Goal: Information Seeking & Learning: Learn about a topic

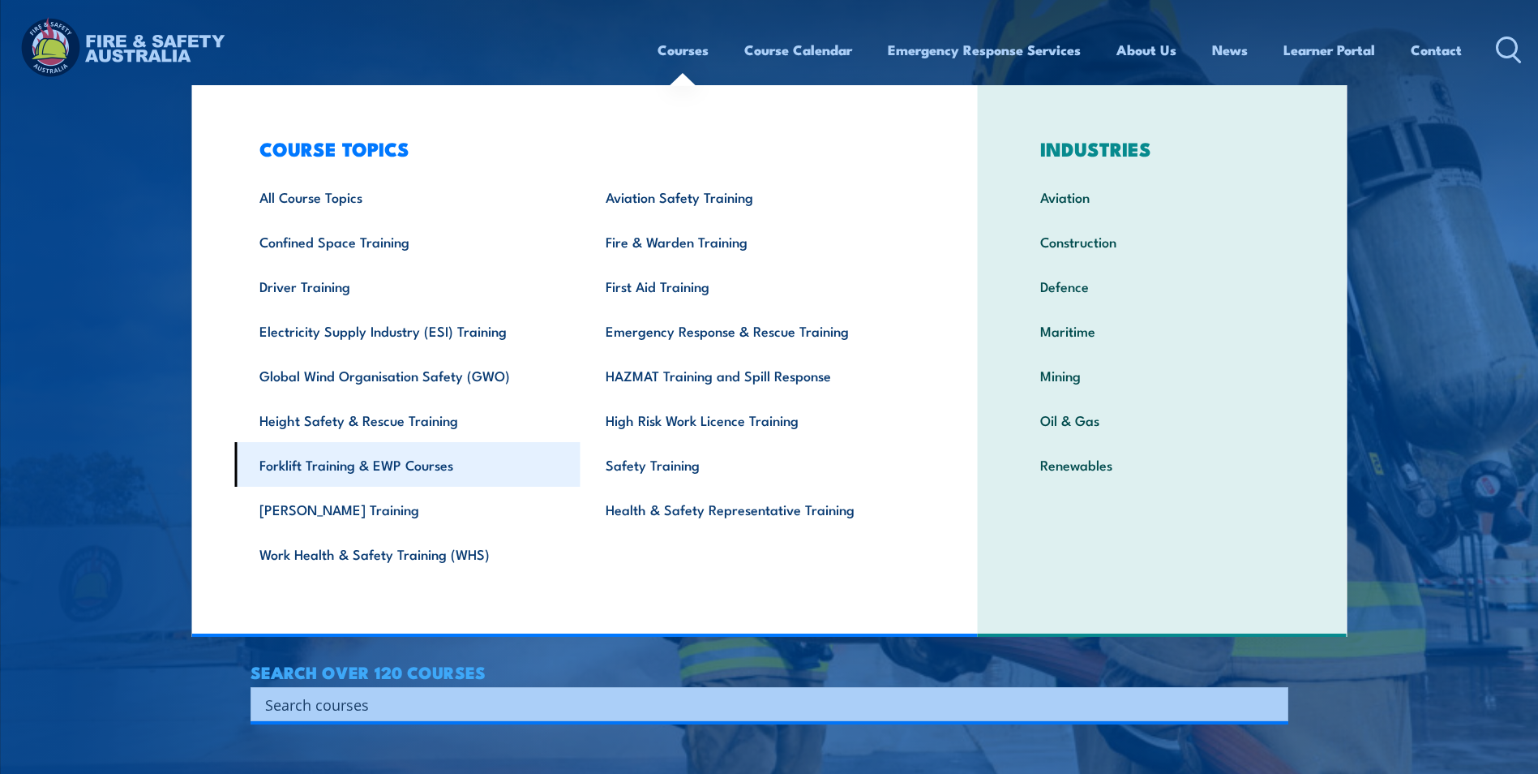
click at [332, 460] on link "Forklift Training & EWP Courses" at bounding box center [407, 464] width 346 height 45
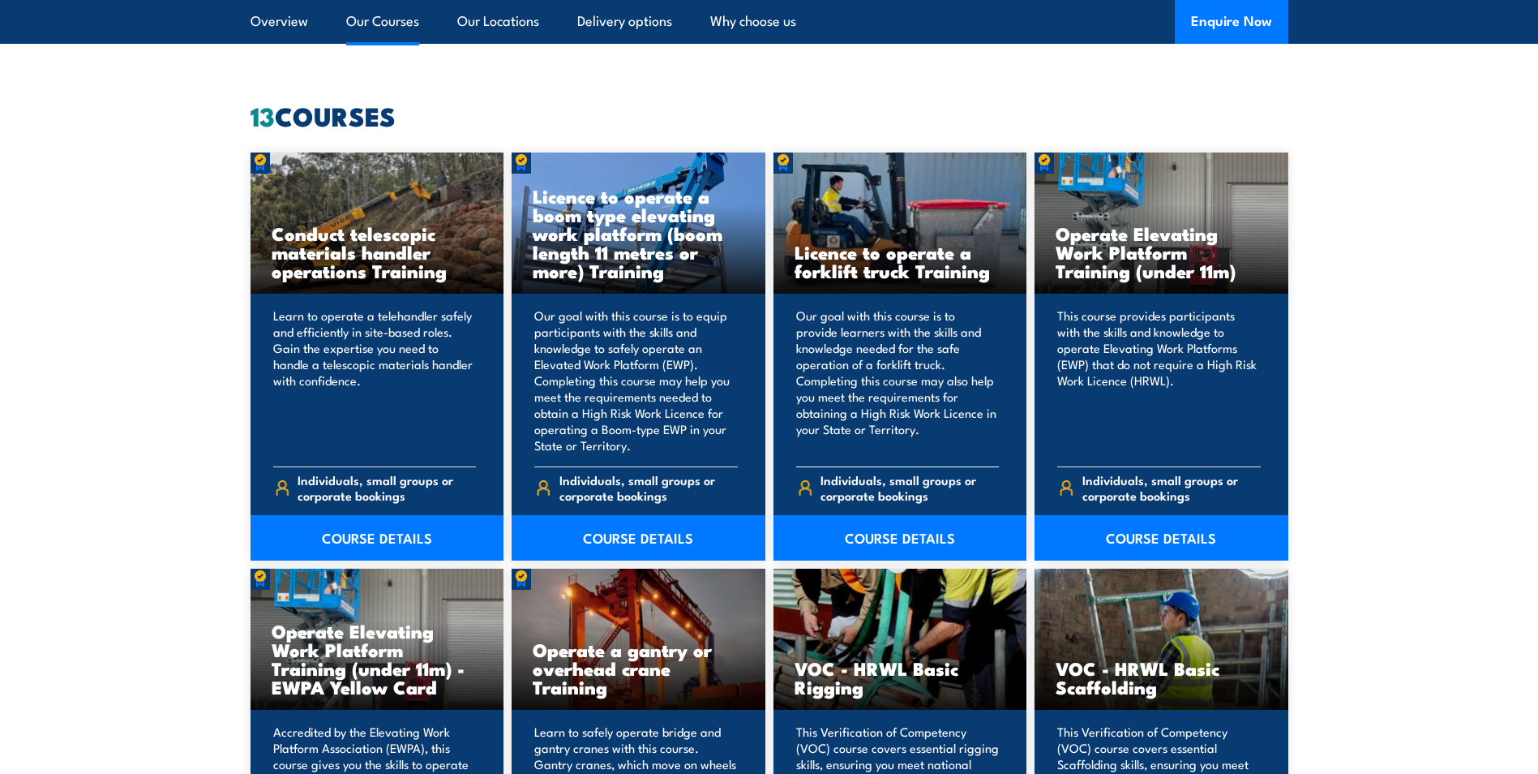
scroll to position [1135, 0]
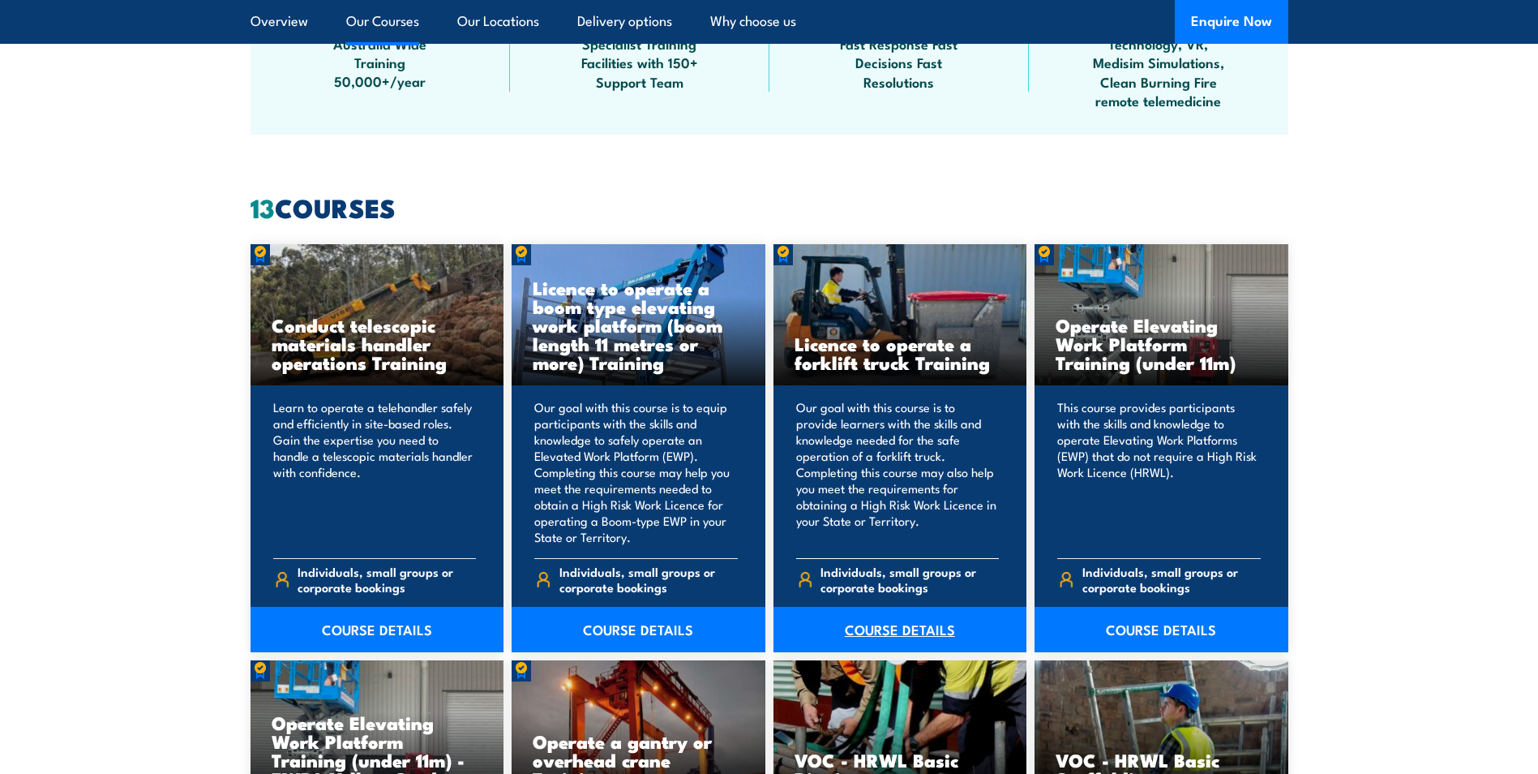
click at [909, 621] on link "COURSE DETAILS" at bounding box center [901, 628] width 254 height 45
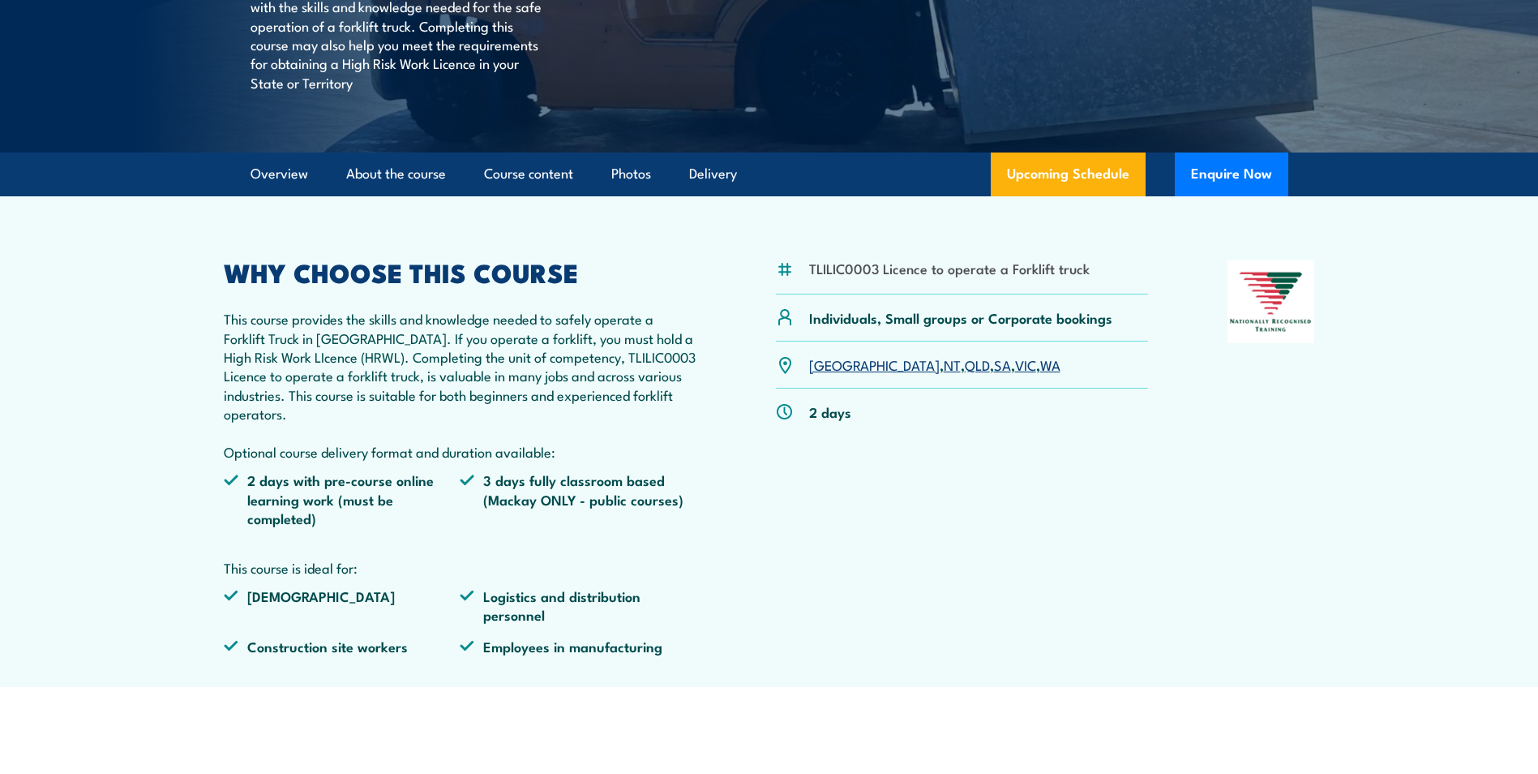
scroll to position [405, 0]
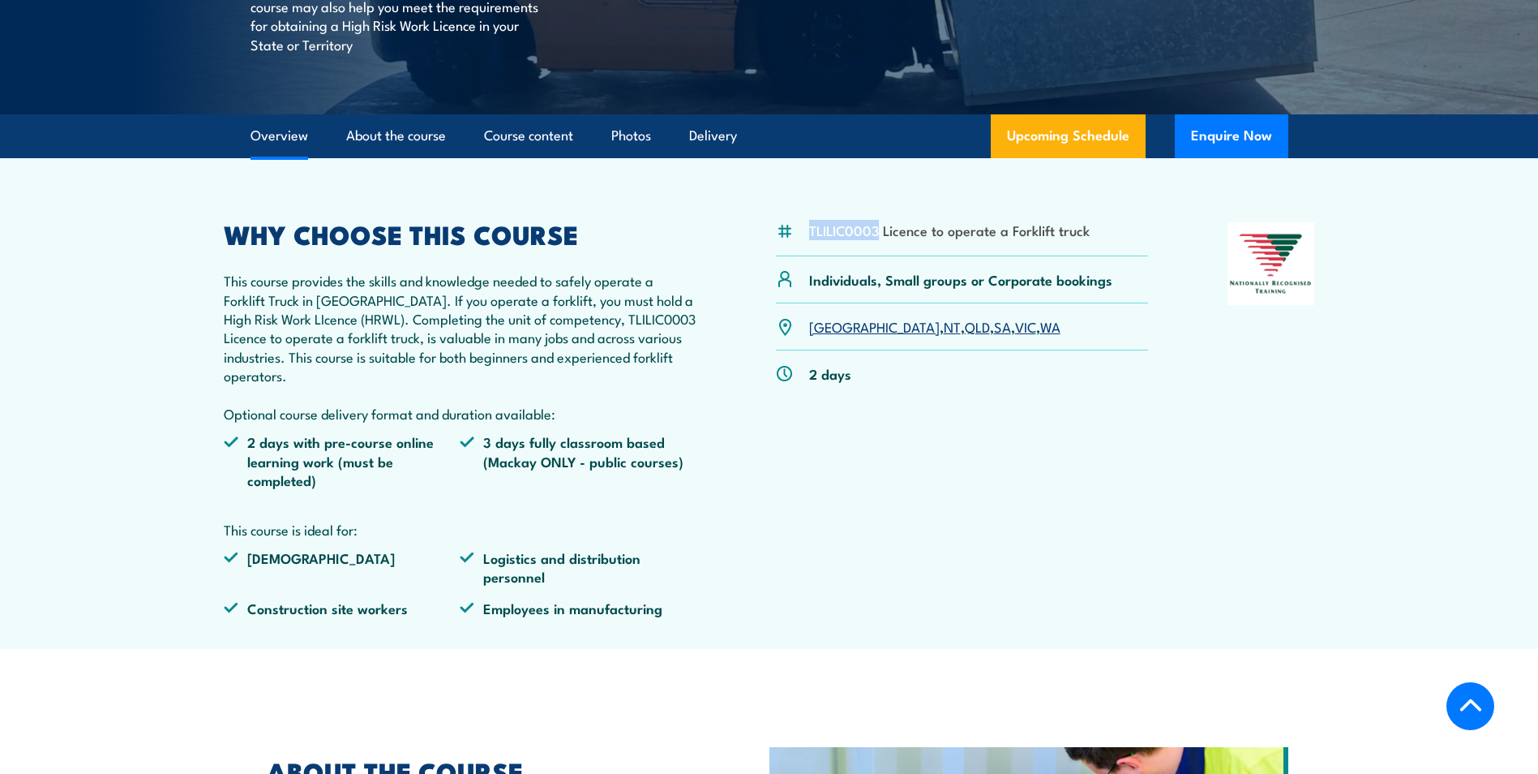
drag, startPoint x: 817, startPoint y: 231, endPoint x: 880, endPoint y: 238, distance: 63.6
click at [880, 238] on div "TLILIC0003 Licence to operate a Forklift truck" at bounding box center [962, 238] width 373 height 33
copy li "TLILIC0003"
click at [884, 396] on div "2 days" at bounding box center [962, 373] width 373 height 46
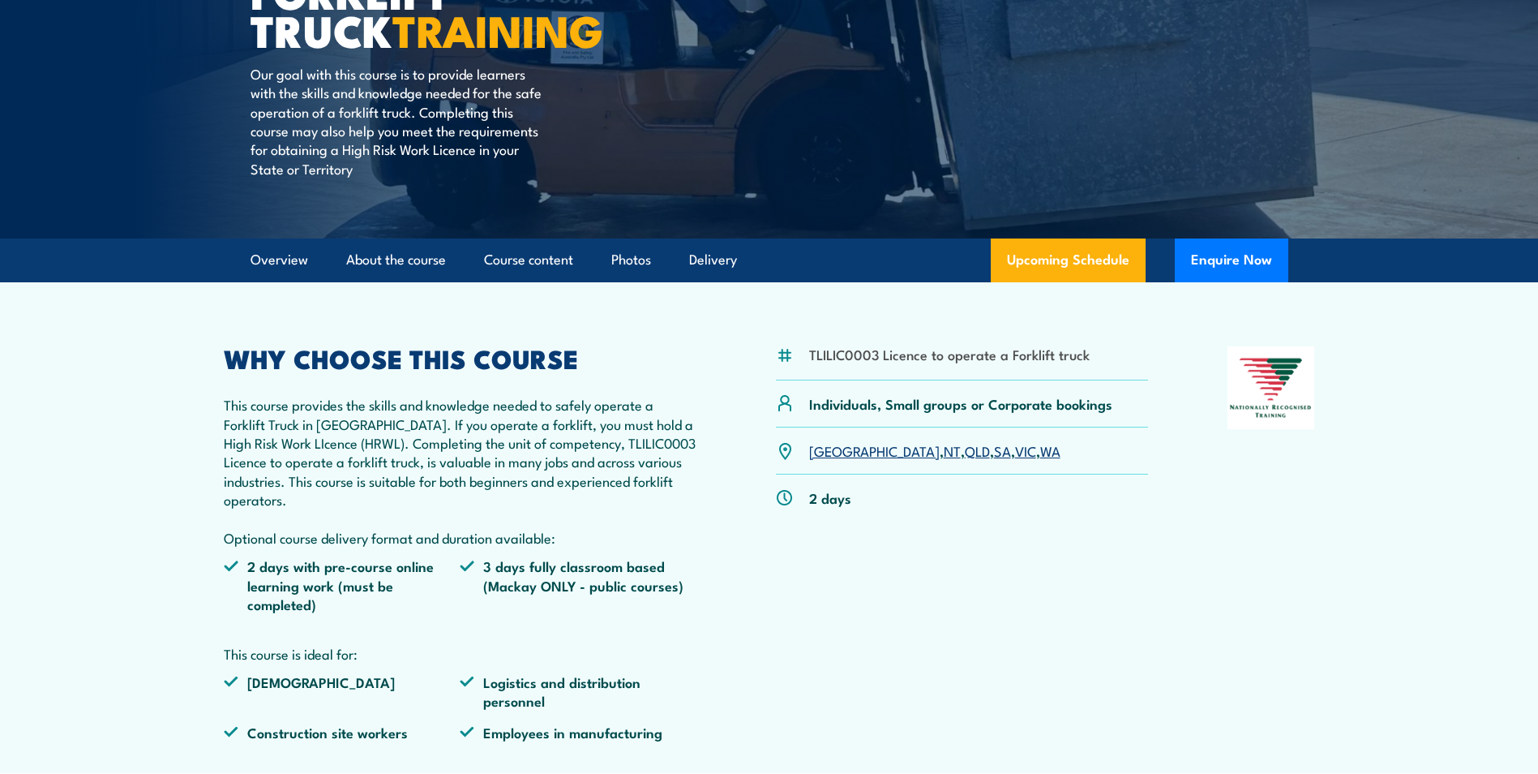
scroll to position [162, 0]
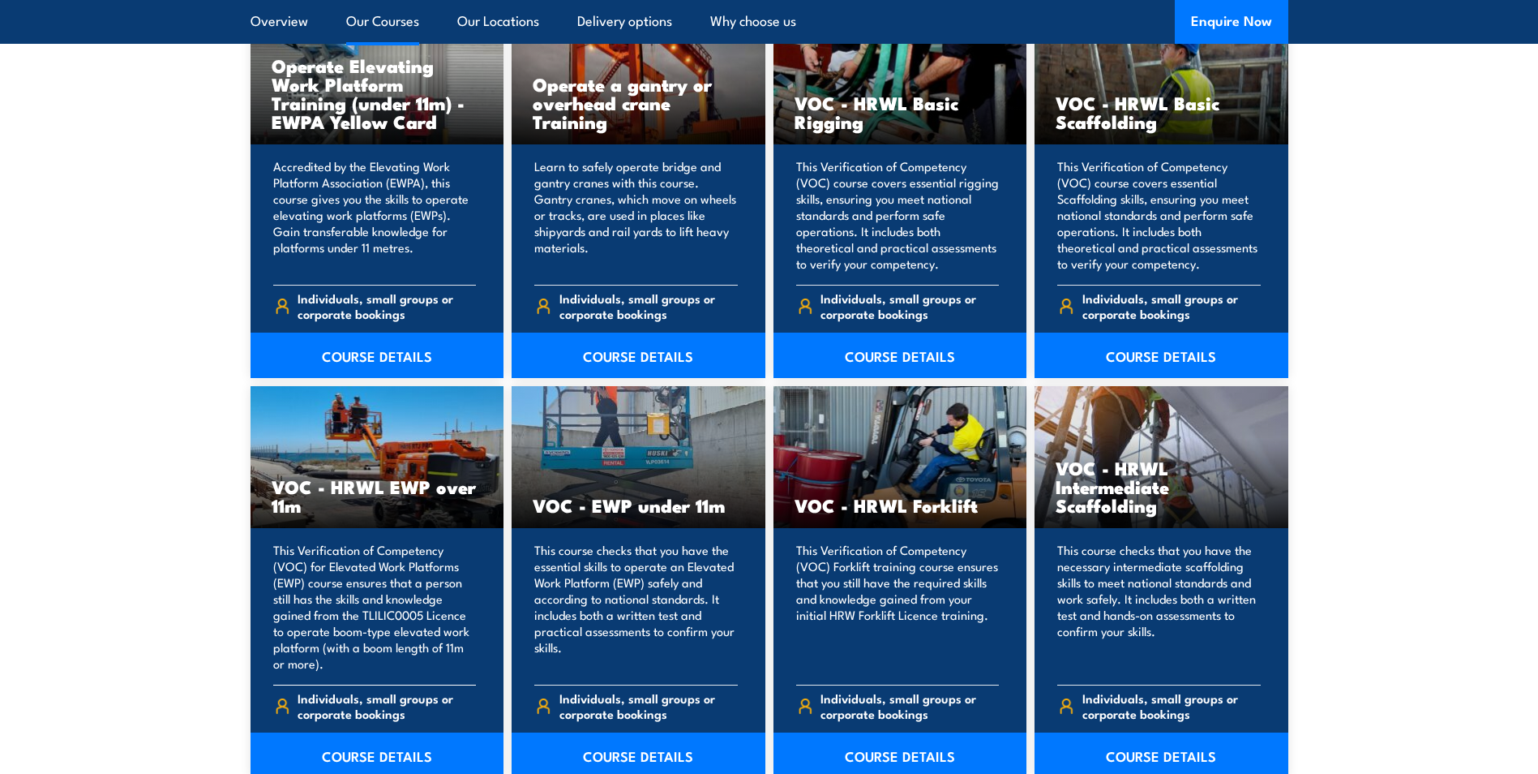
scroll to position [1946, 0]
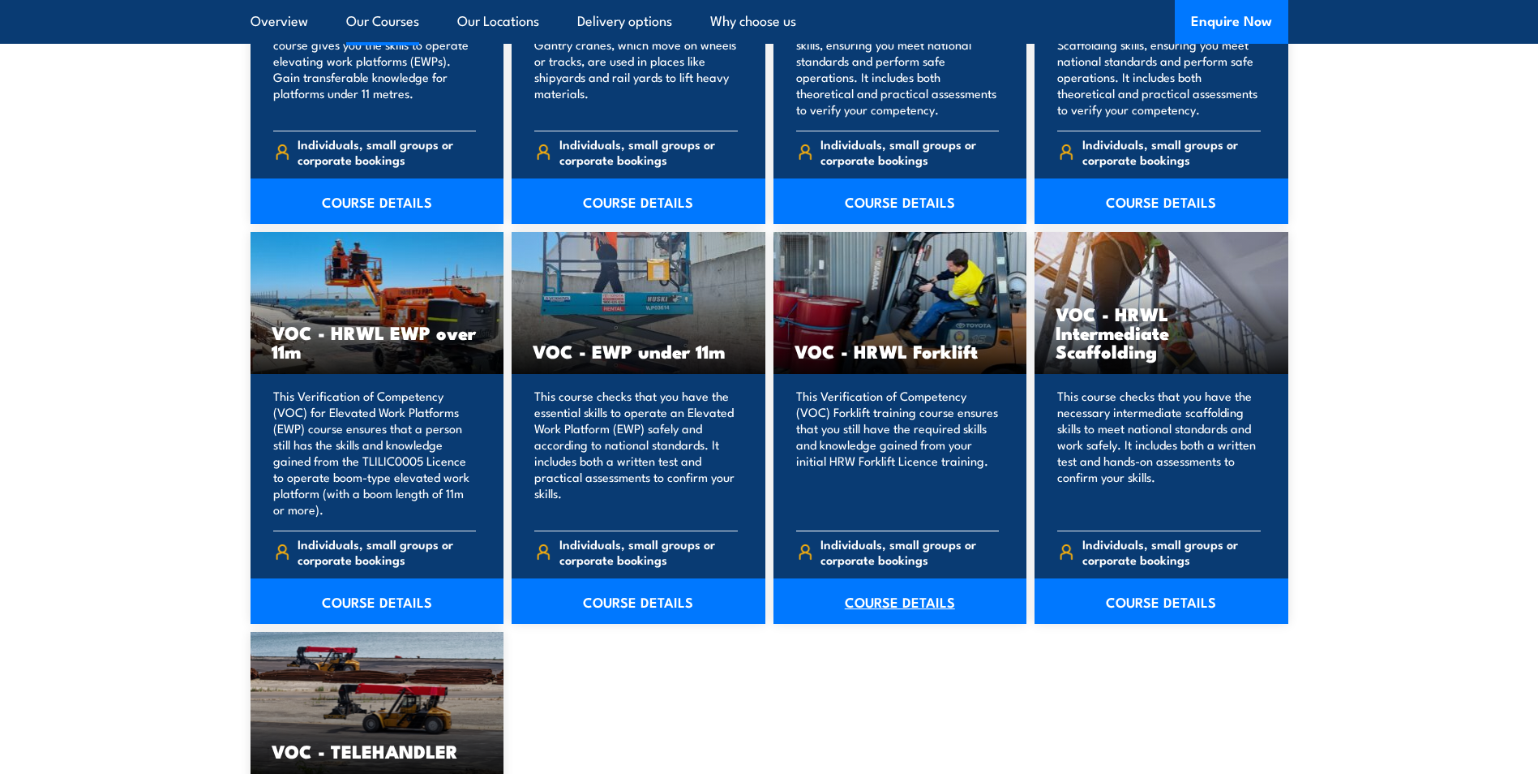
click at [895, 600] on link "COURSE DETAILS" at bounding box center [901, 600] width 254 height 45
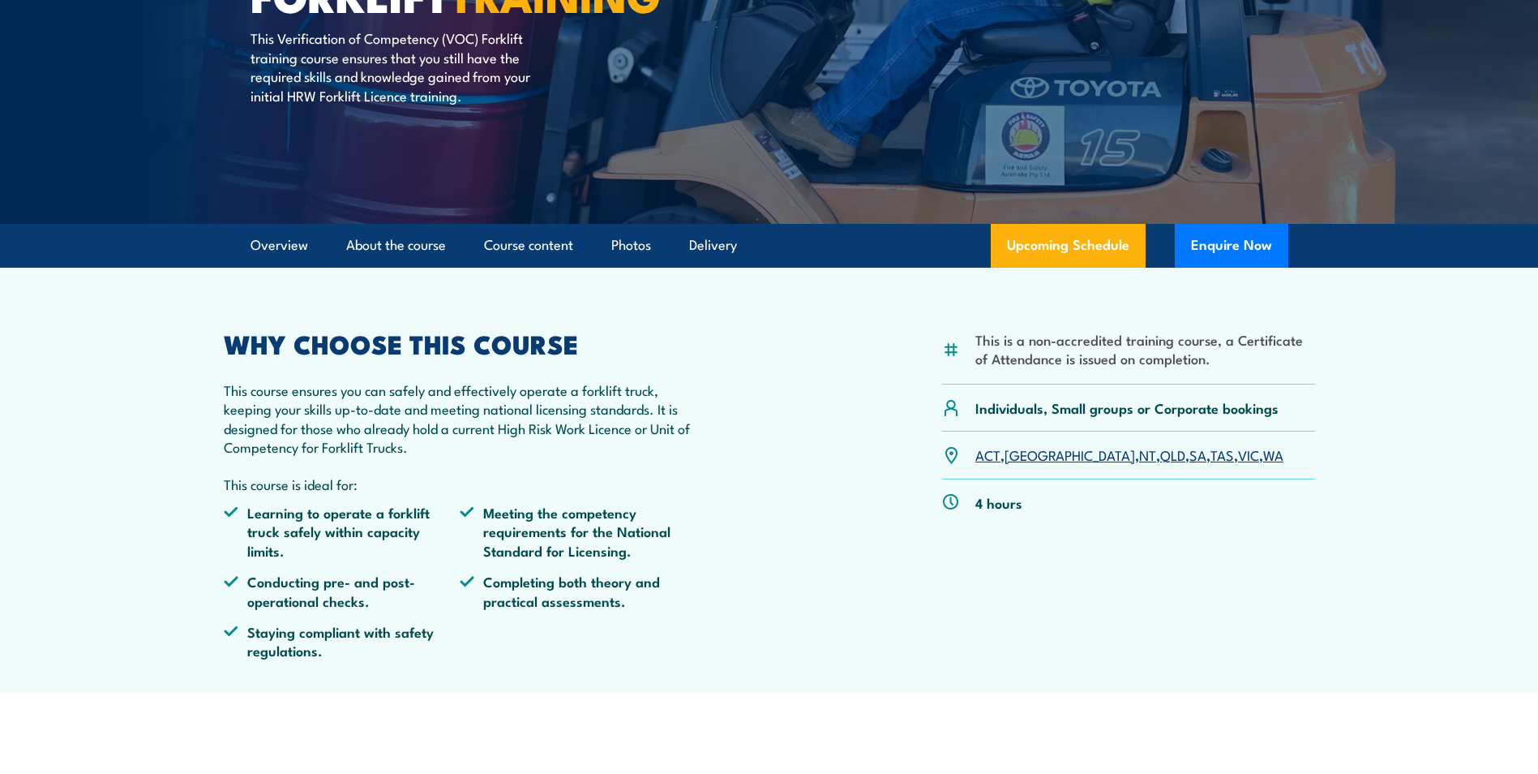
scroll to position [243, 0]
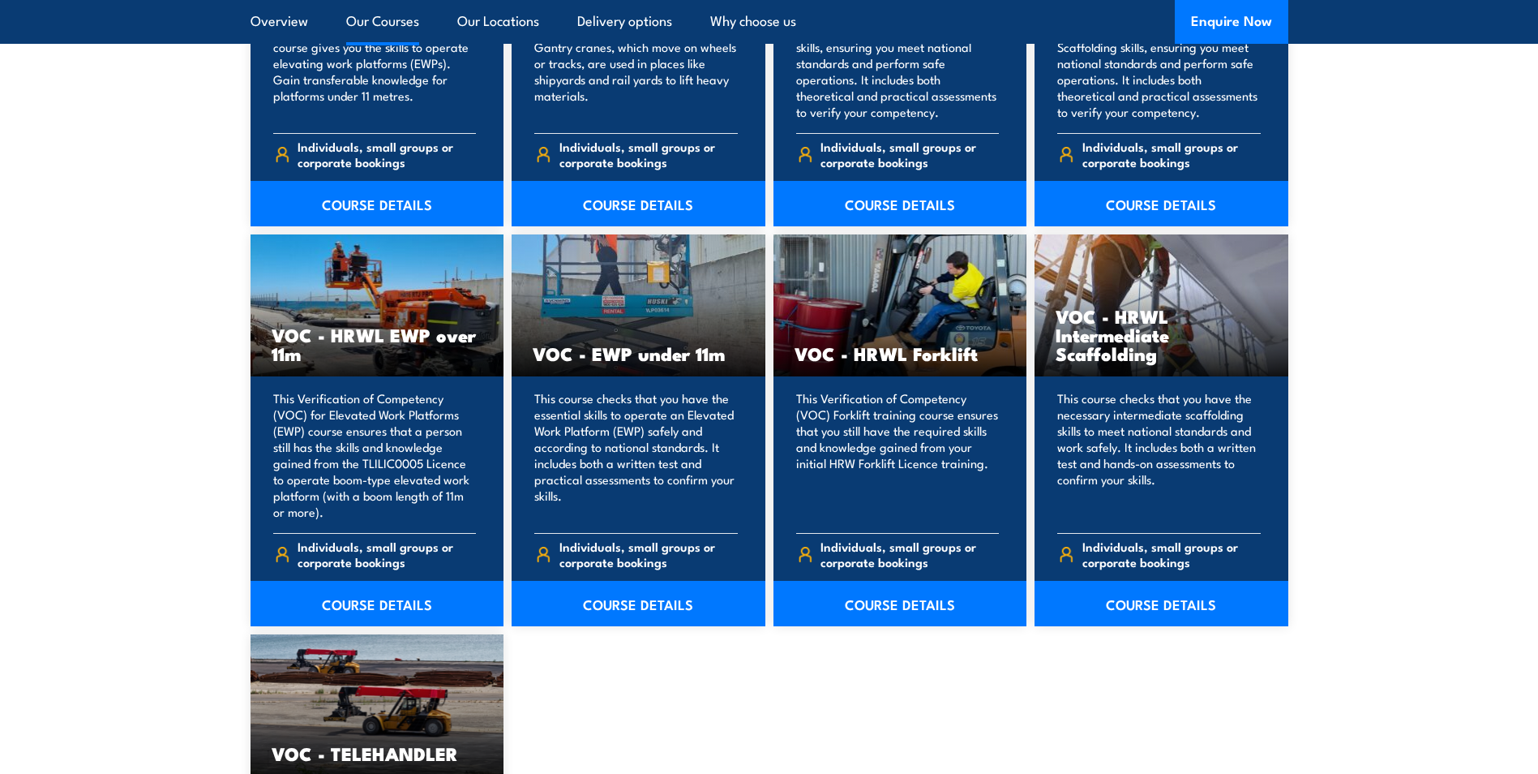
scroll to position [1946, 0]
